Goal: Transaction & Acquisition: Purchase product/service

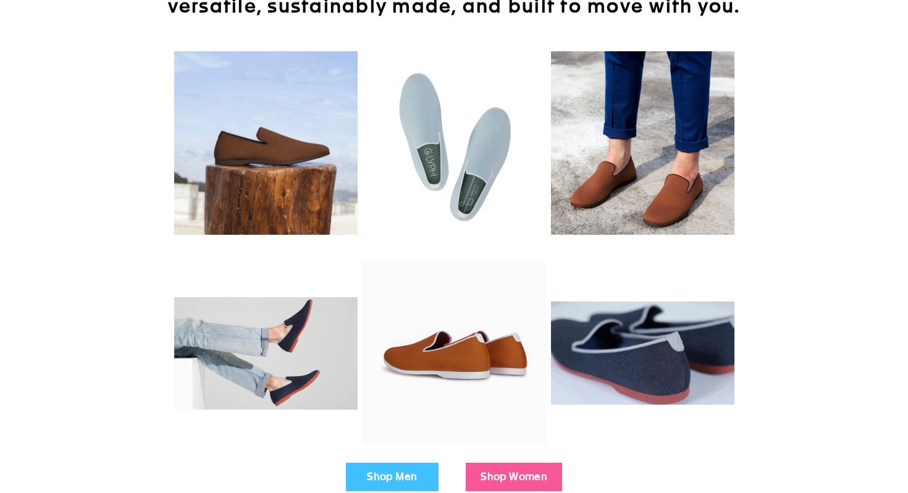
scroll to position [384, 0]
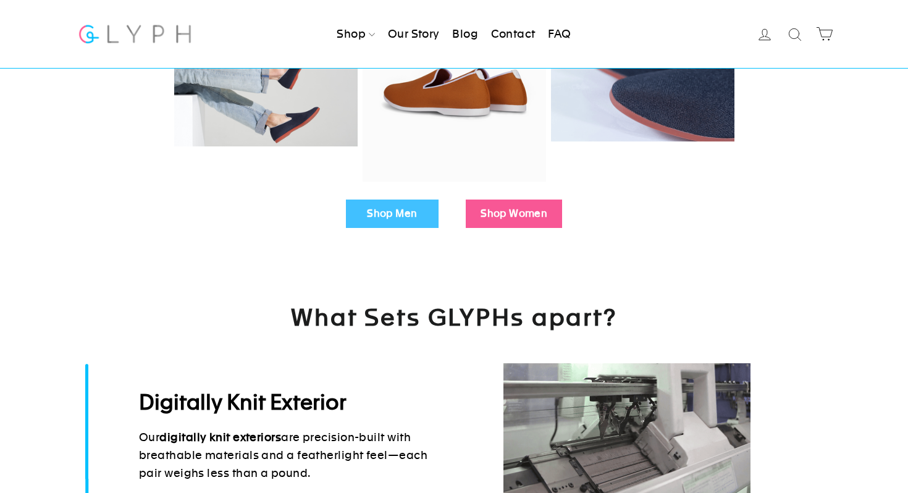
click at [524, 219] on link "Shop Women" at bounding box center [514, 214] width 96 height 28
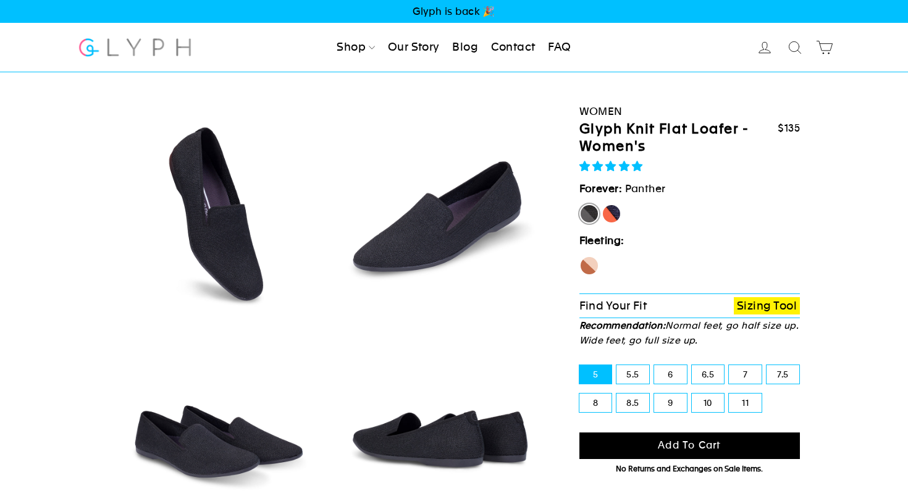
select select "highest-rating"
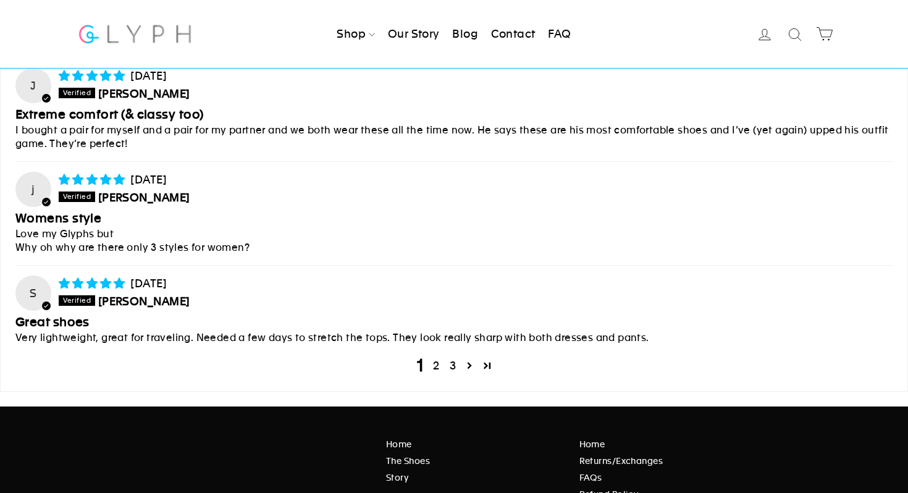
scroll to position [5516, 0]
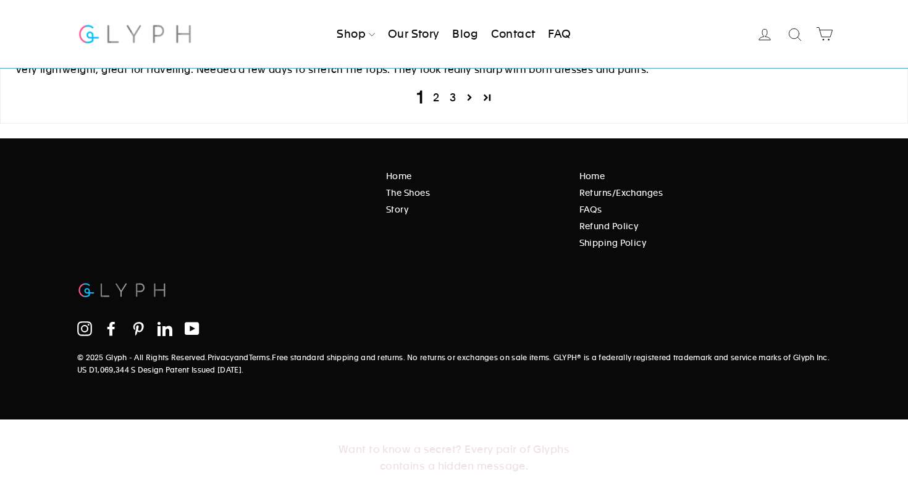
click at [595, 245] on link "Shipping Policy" at bounding box center [702, 243] width 244 height 14
